Goal: Check status: Check status

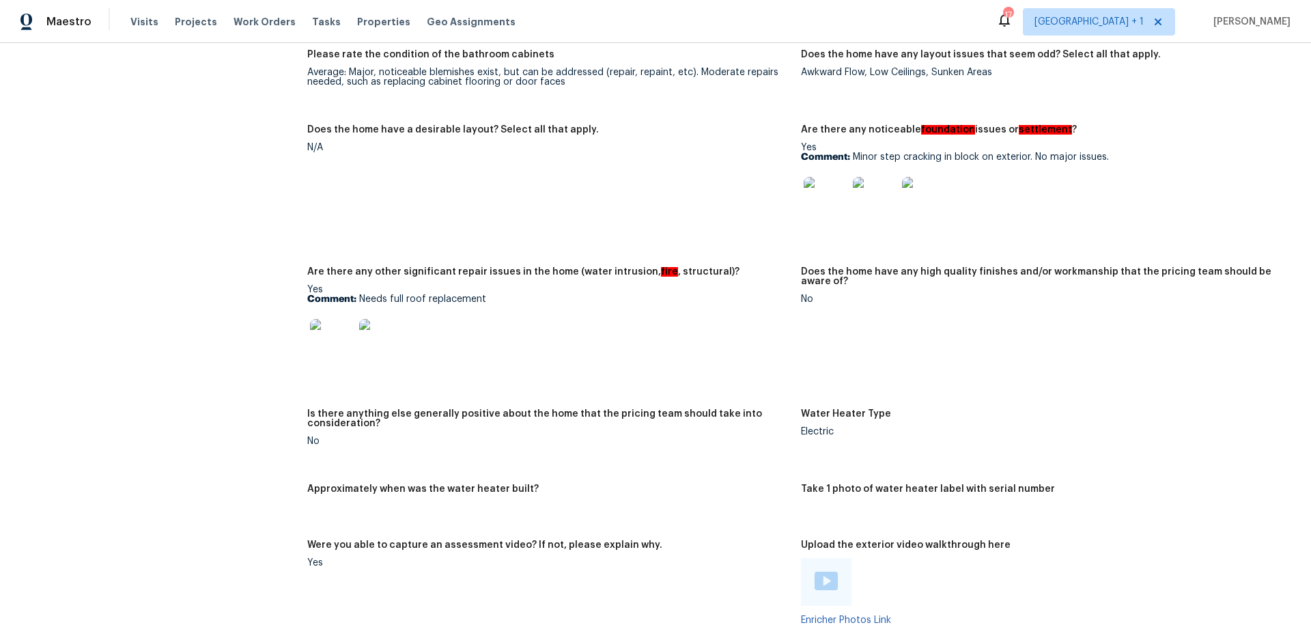
scroll to position [1678, 0]
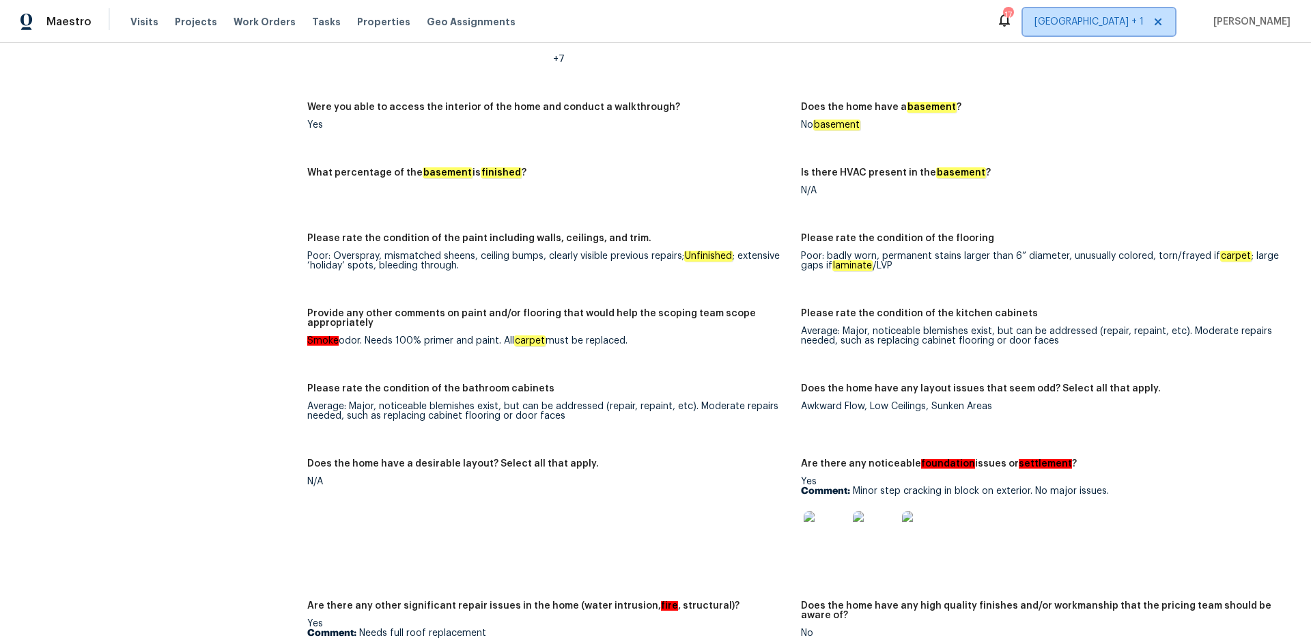
click at [1117, 27] on span "[GEOGRAPHIC_DATA] + 1" at bounding box center [1089, 22] width 109 height 14
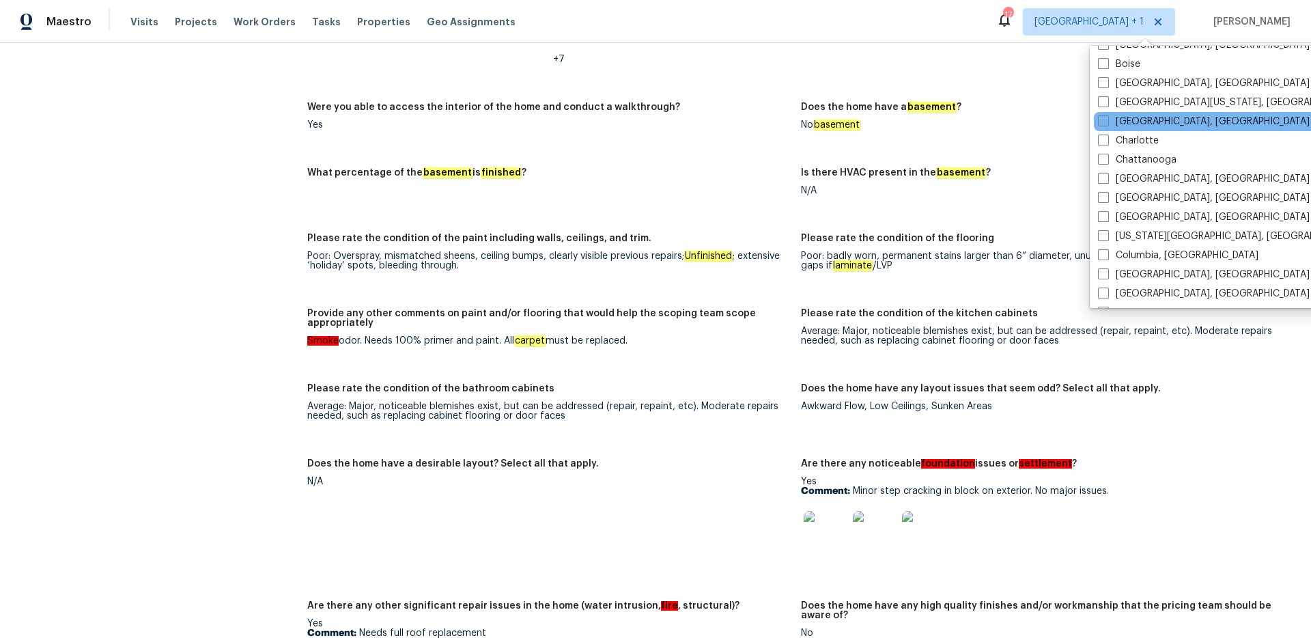
scroll to position [0, 0]
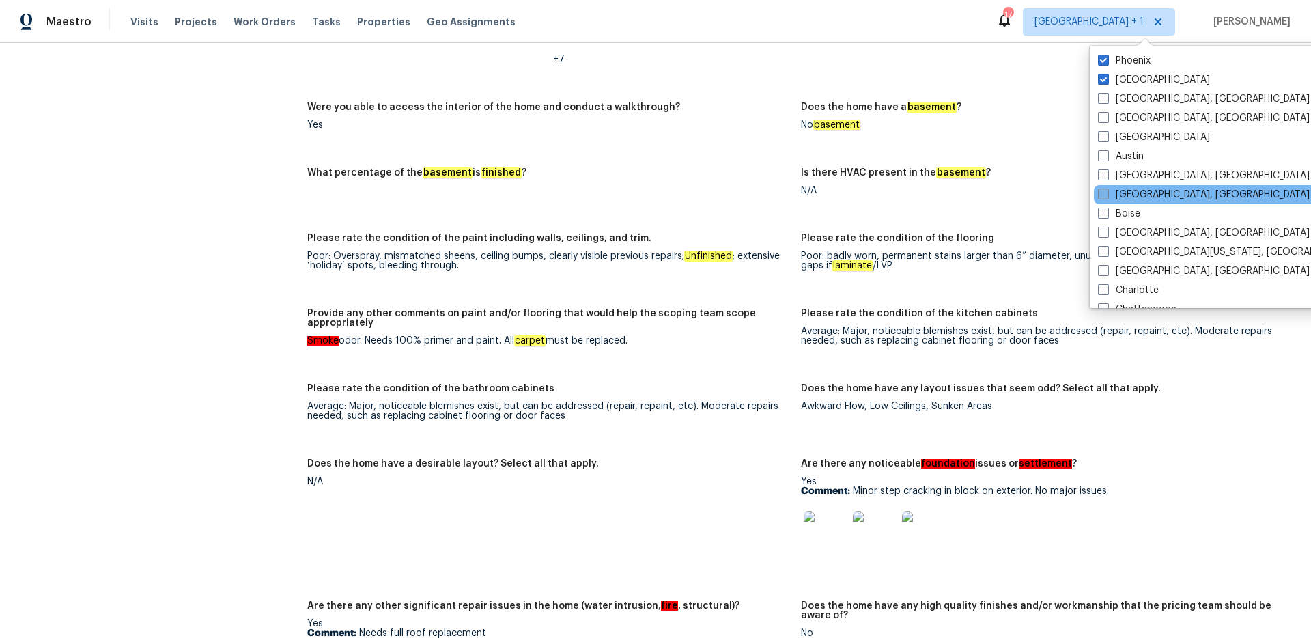
click at [1100, 194] on span at bounding box center [1103, 194] width 11 height 11
click at [1100, 194] on input "[GEOGRAPHIC_DATA], [GEOGRAPHIC_DATA]" at bounding box center [1102, 192] width 9 height 9
checkbox input "true"
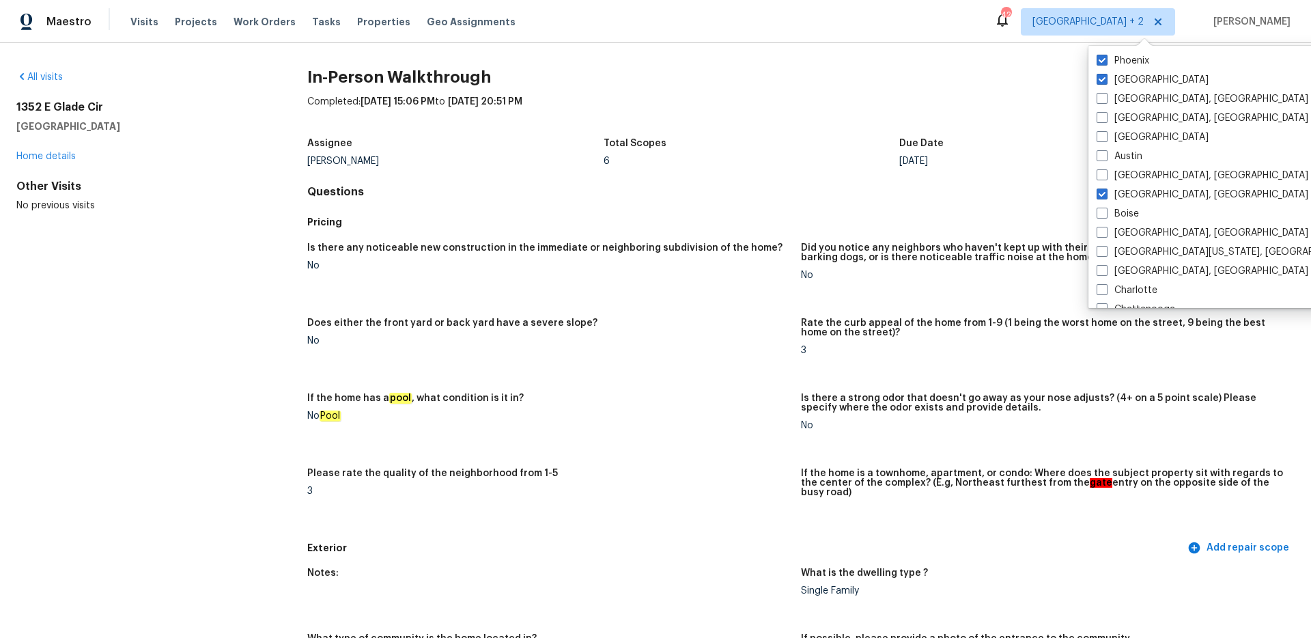
click at [66, 68] on div "All visits [STREET_ADDRESS] Home details Other Visits No previous visits In-Per…" at bounding box center [655, 340] width 1311 height 595
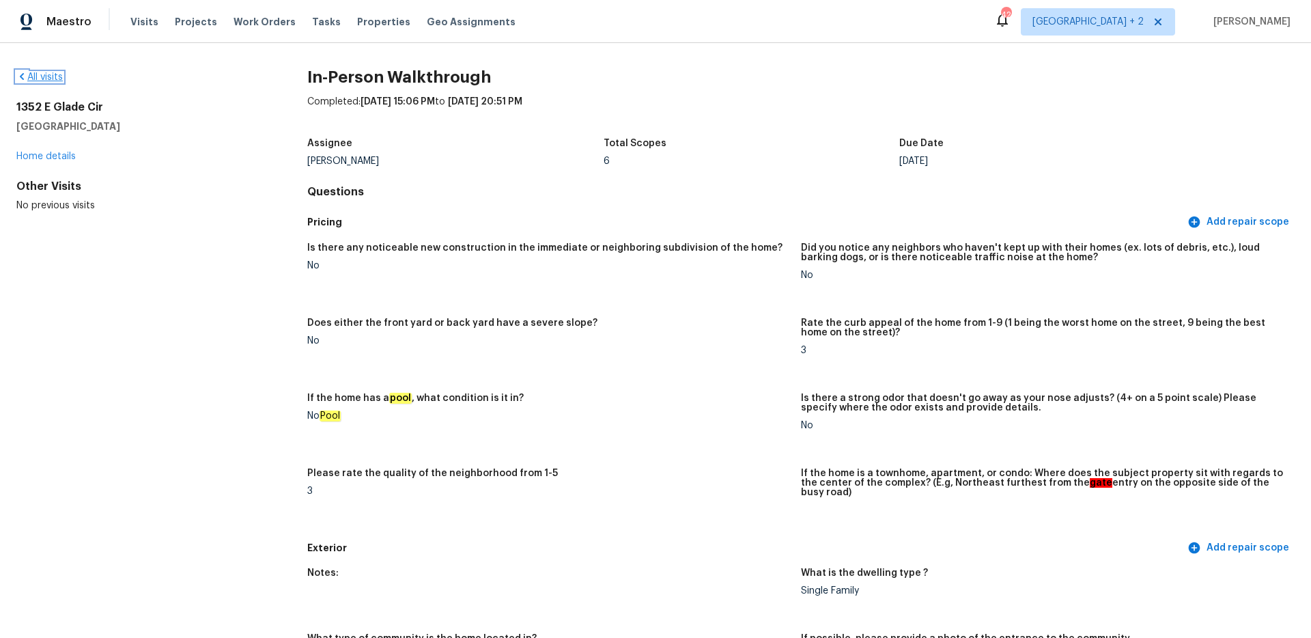
click at [51, 77] on link "All visits" at bounding box center [39, 77] width 46 height 10
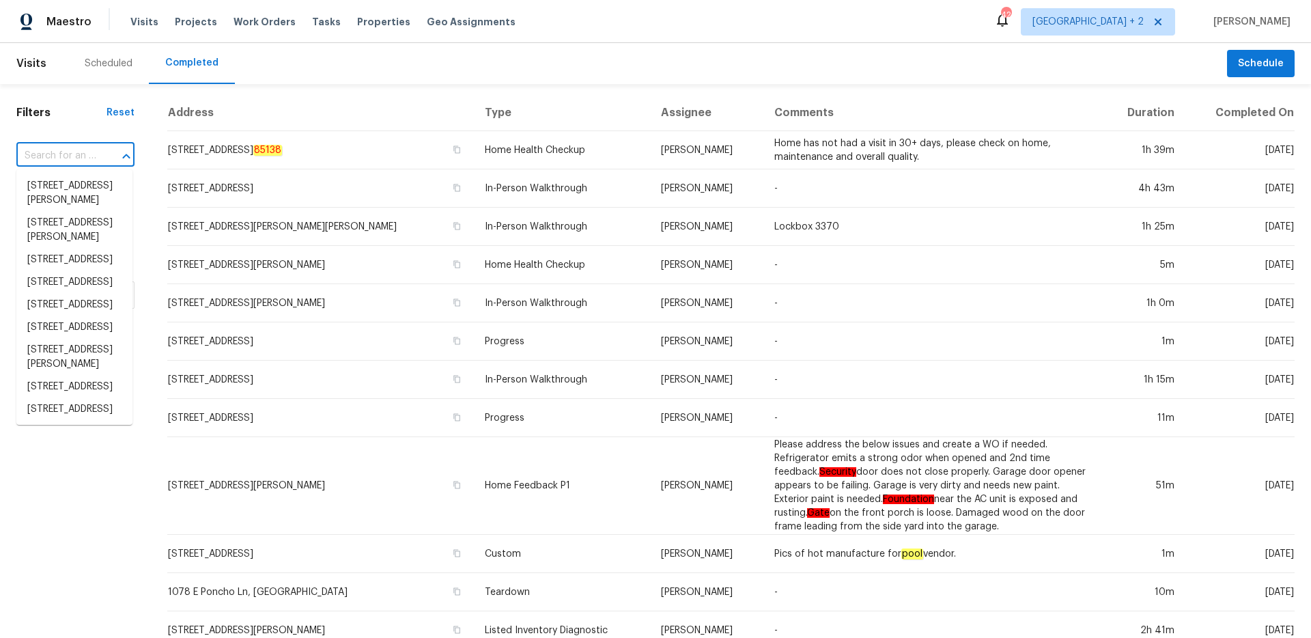
click at [76, 157] on input "text" at bounding box center [56, 155] width 80 height 21
paste input "[STREET_ADDRESS]"
type input "[STREET_ADDRESS]"
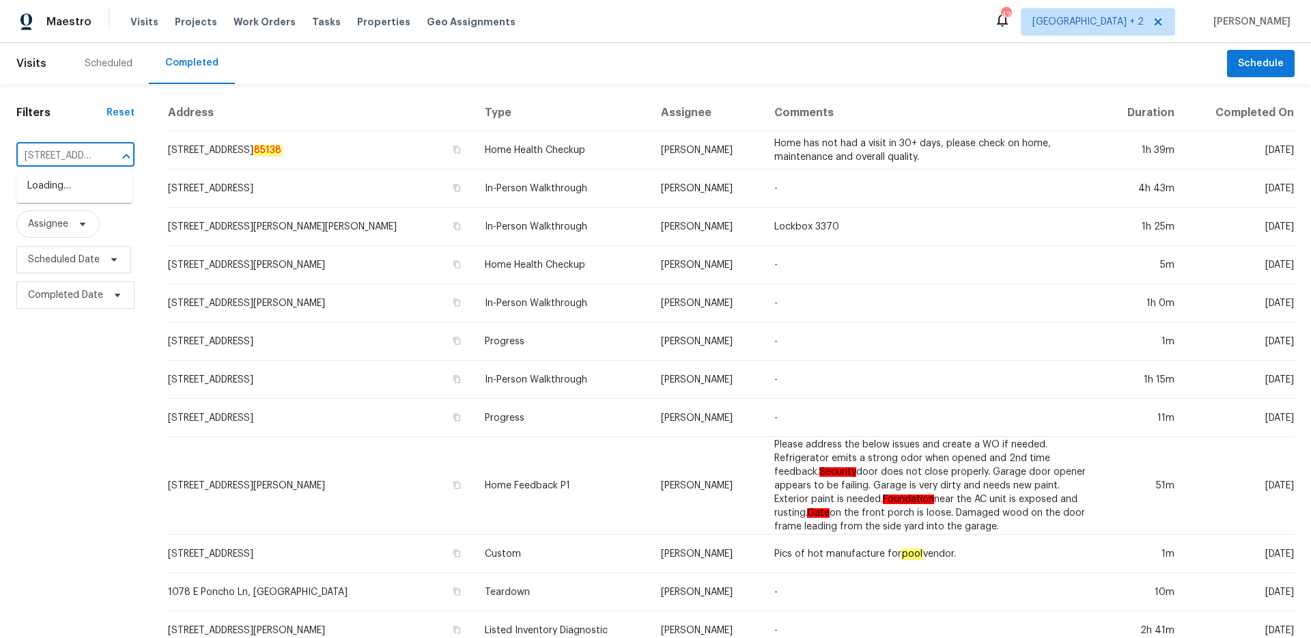
scroll to position [0, 5]
click at [66, 194] on li "[STREET_ADDRESS]" at bounding box center [74, 186] width 116 height 23
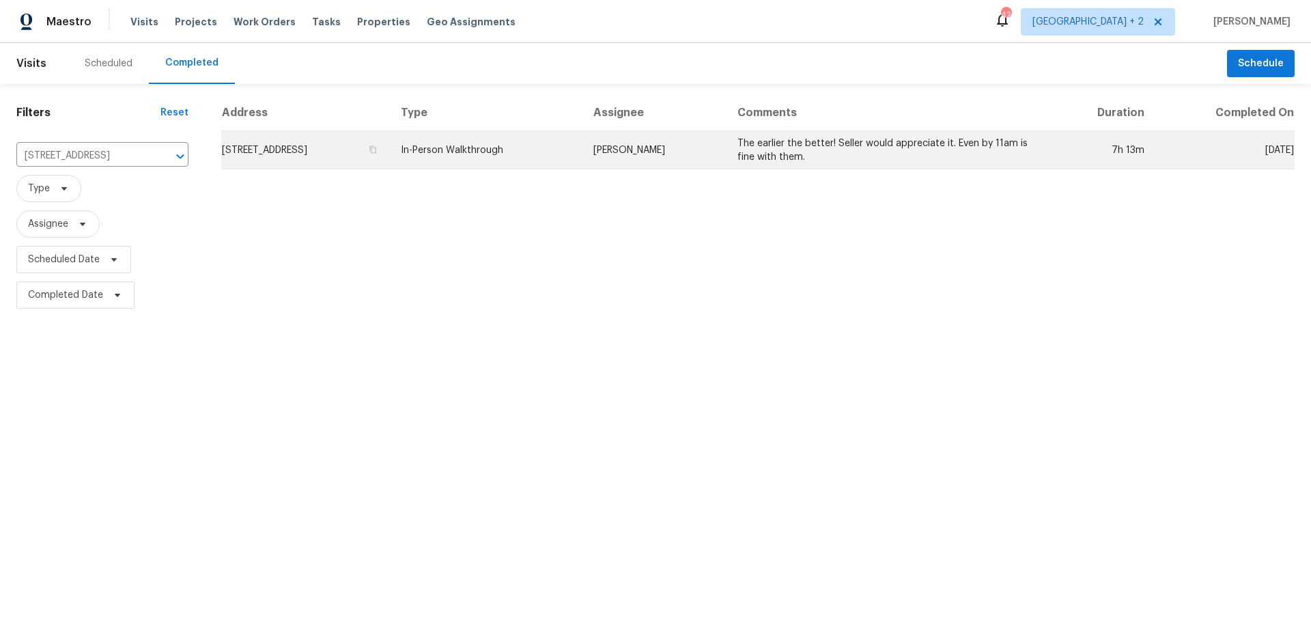
click at [390, 163] on td "[STREET_ADDRESS]" at bounding box center [305, 150] width 169 height 38
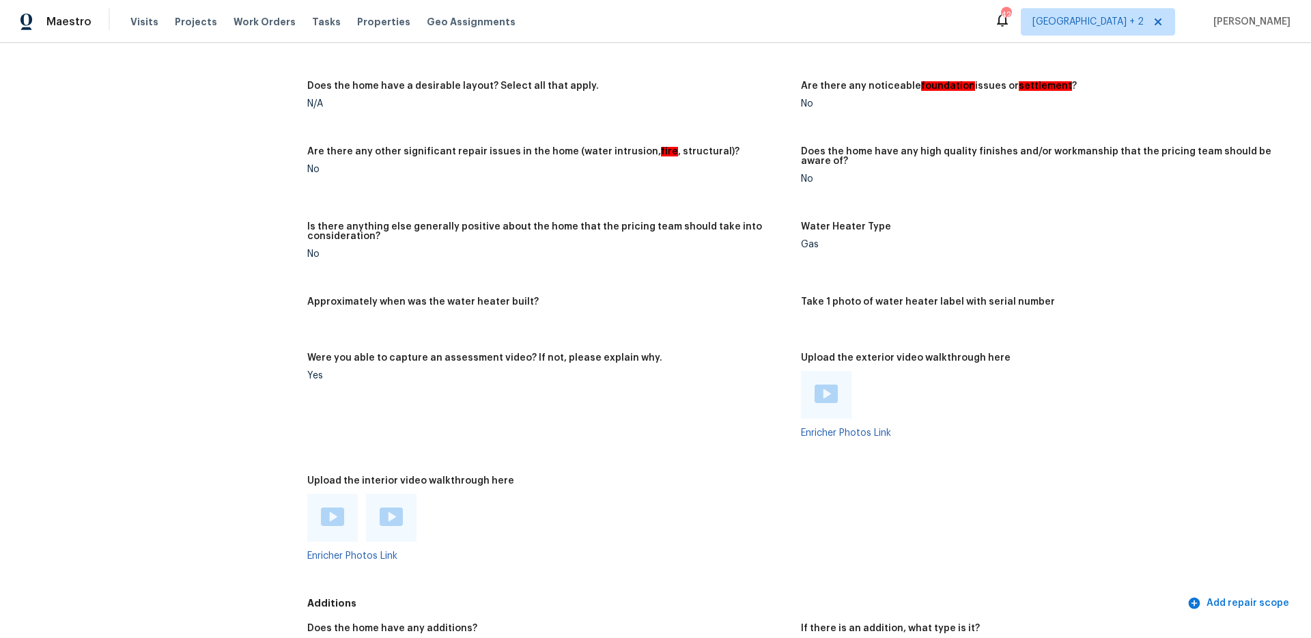
scroll to position [2572, 0]
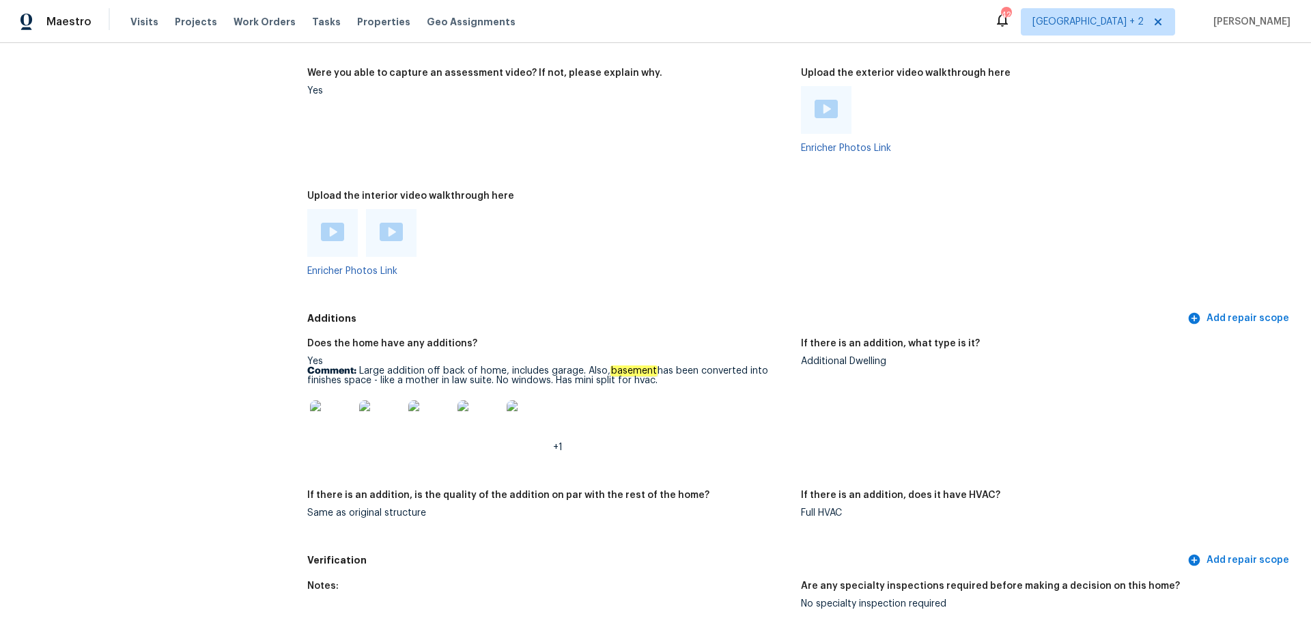
click at [336, 224] on img at bounding box center [332, 232] width 23 height 18
click at [387, 234] on div at bounding box center [391, 233] width 23 height 20
click at [822, 100] on img at bounding box center [826, 109] width 23 height 18
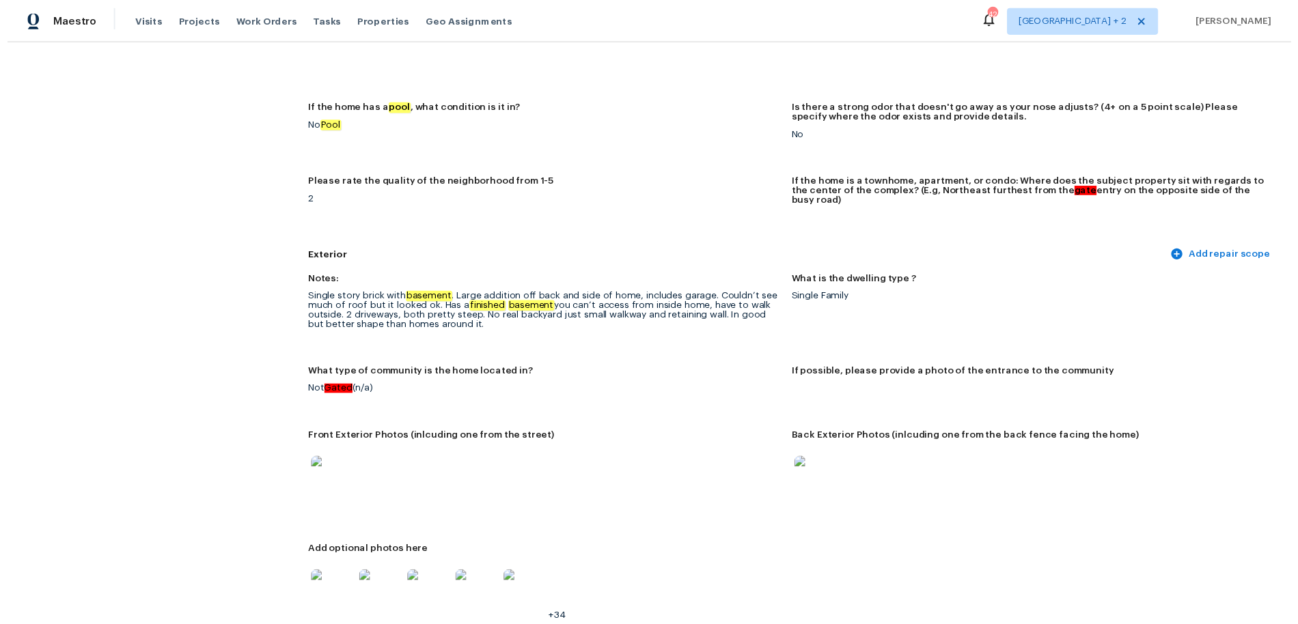
scroll to position [358, 0]
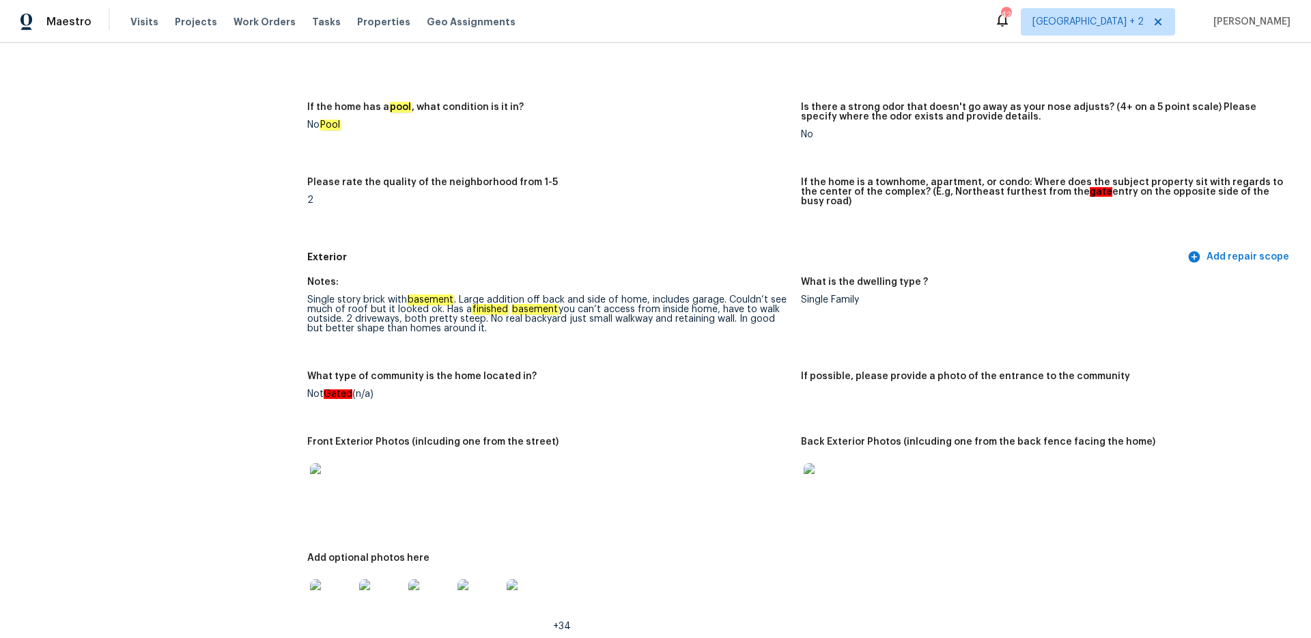
click at [828, 471] on img at bounding box center [826, 485] width 44 height 44
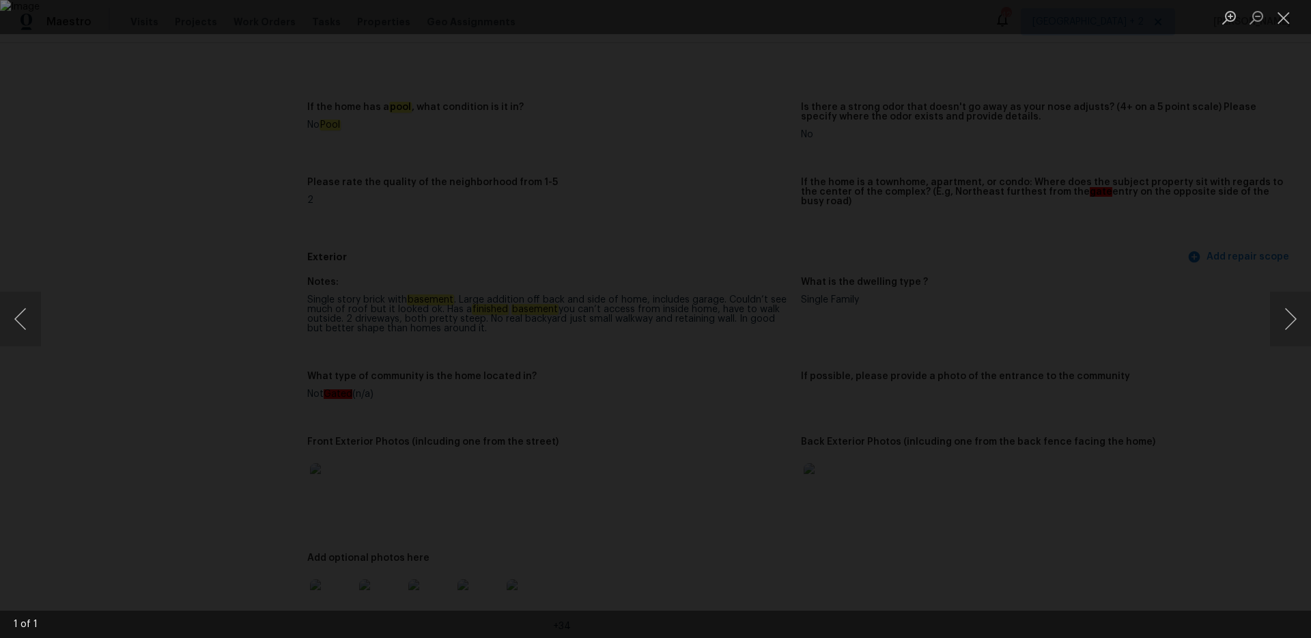
click at [1148, 255] on div "Lightbox" at bounding box center [655, 319] width 1311 height 638
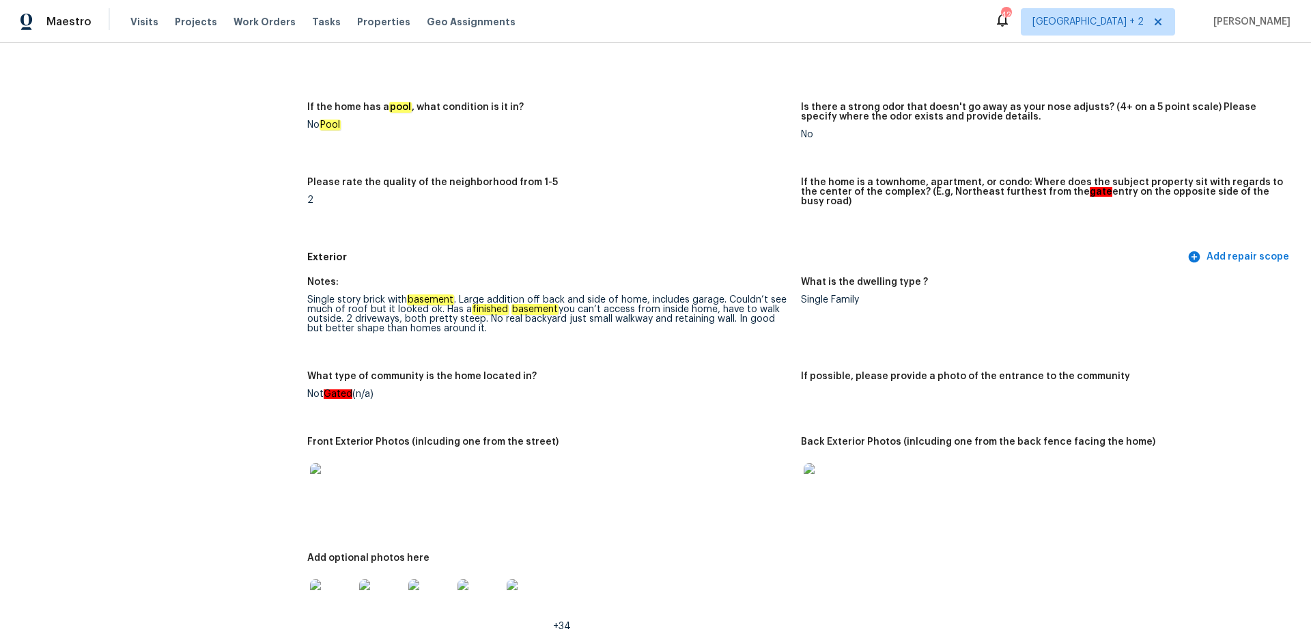
click at [820, 488] on img at bounding box center [826, 485] width 44 height 44
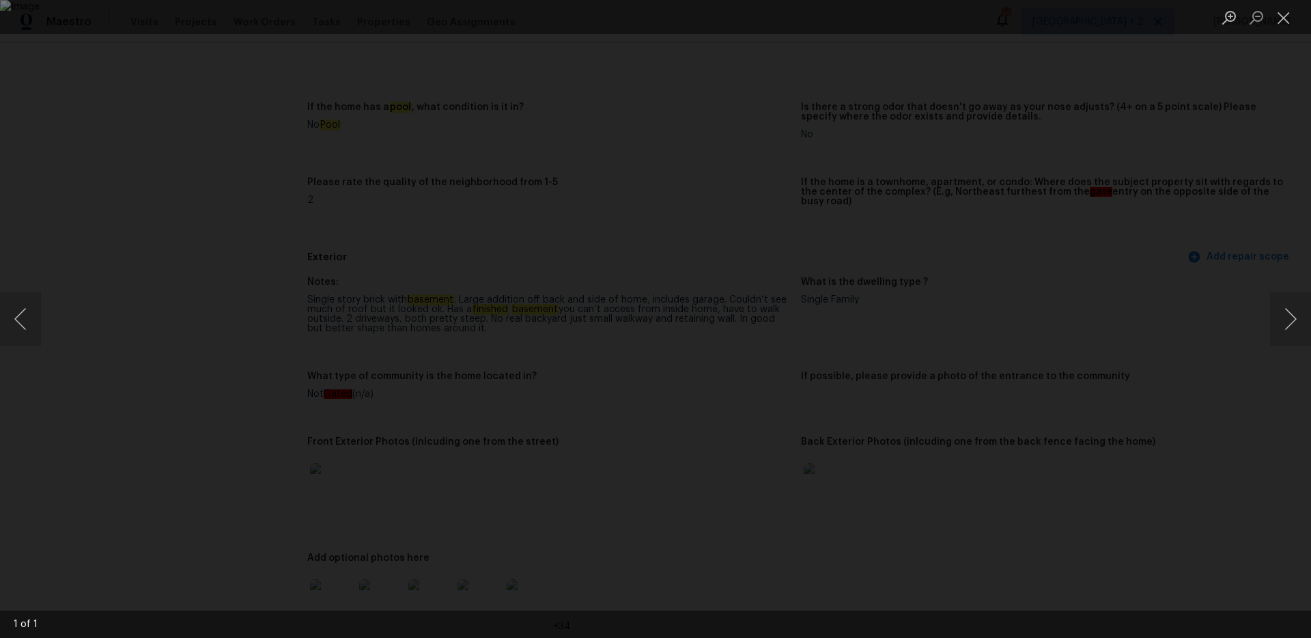
click at [825, 508] on img "Lightbox" at bounding box center [655, 319] width 1311 height 638
drag, startPoint x: 566, startPoint y: 41, endPoint x: 527, endPoint y: 3, distance: 54.6
click at [566, 40] on div "Lightbox" at bounding box center [655, 319] width 1311 height 638
